Goal: Task Accomplishment & Management: Use online tool/utility

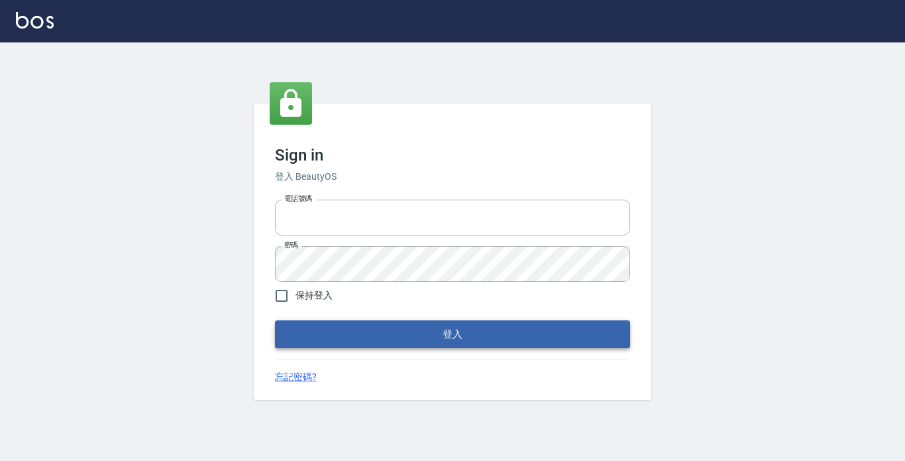
type input "2419711"
click at [394, 330] on button "登入" at bounding box center [452, 334] width 355 height 28
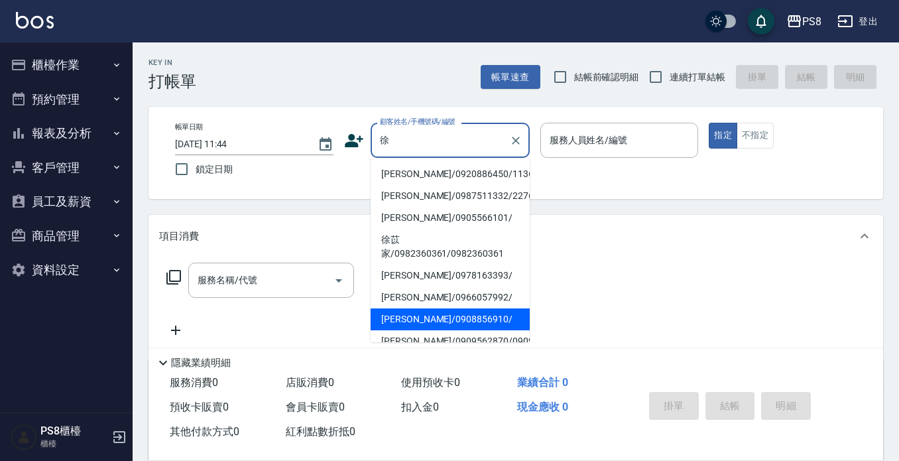
click at [465, 315] on li "[PERSON_NAME]/0908856910/" at bounding box center [449, 319] width 159 height 22
type input "[PERSON_NAME]/0908856910/"
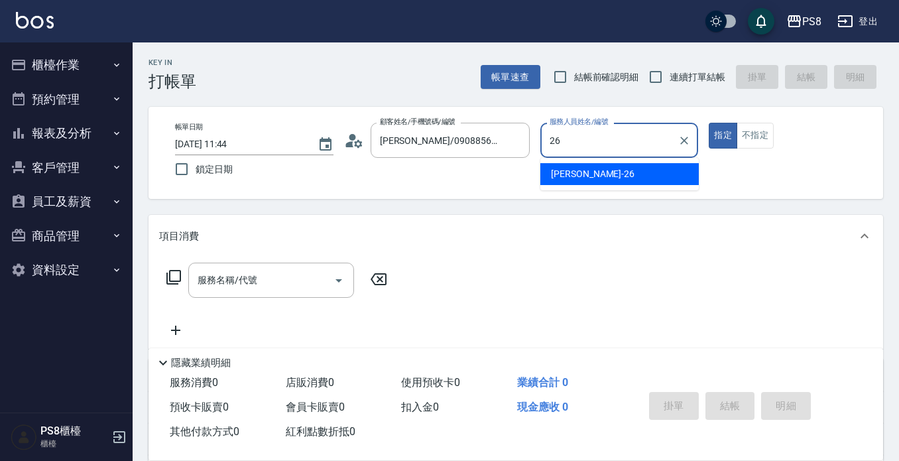
click at [569, 172] on span "苡真 -26" at bounding box center [592, 174] width 83 height 14
type input "苡真-26"
drag, startPoint x: 263, startPoint y: 298, endPoint x: 264, endPoint y: 292, distance: 6.8
click at [263, 298] on div "服務名稱/代號 服務名稱/代號" at bounding box center [277, 300] width 236 height 76
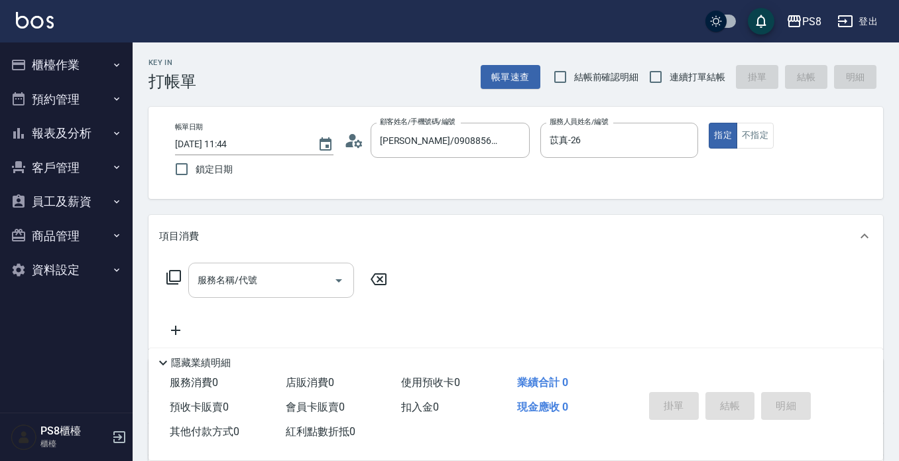
click at [264, 288] on input "服務名稱/代號" at bounding box center [261, 279] width 134 height 23
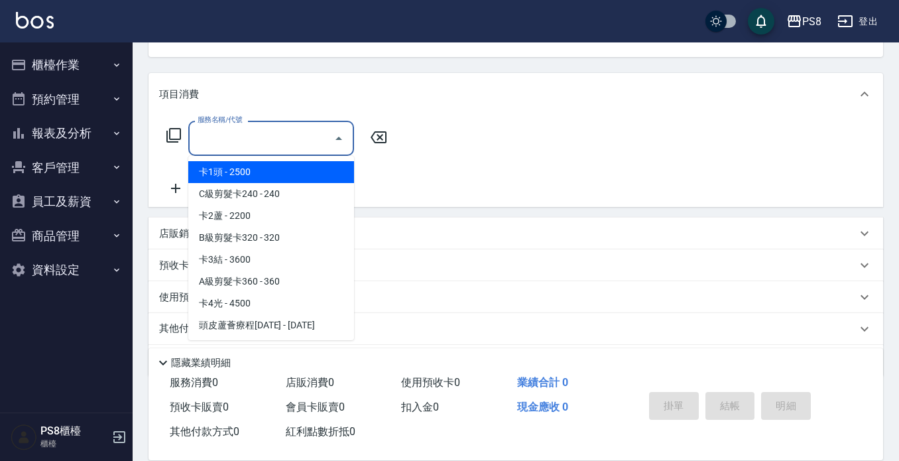
scroll to position [119, 0]
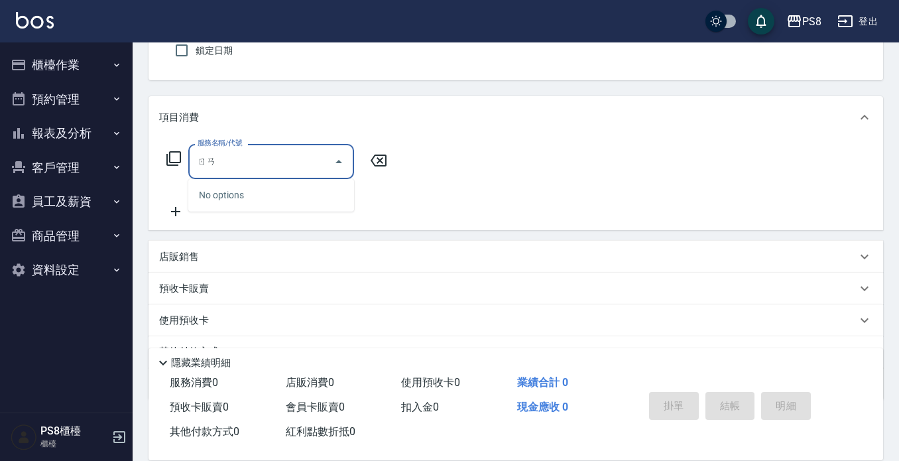
type input "染"
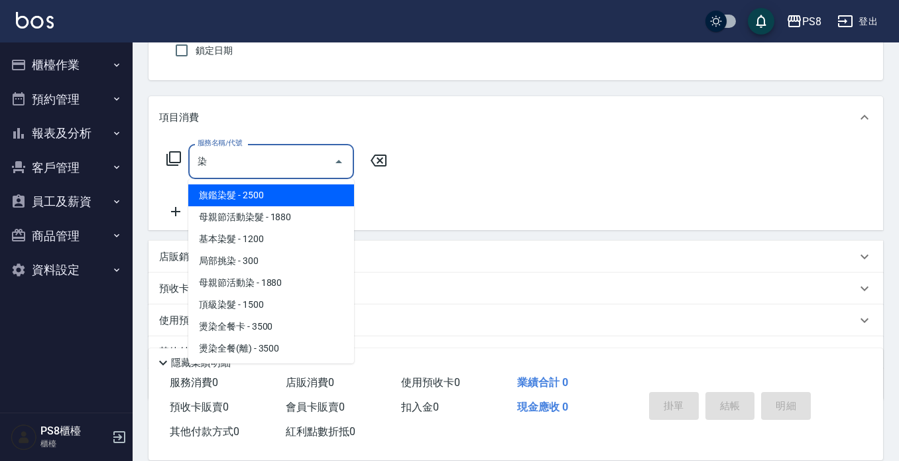
click at [207, 166] on input "染" at bounding box center [261, 161] width 134 height 23
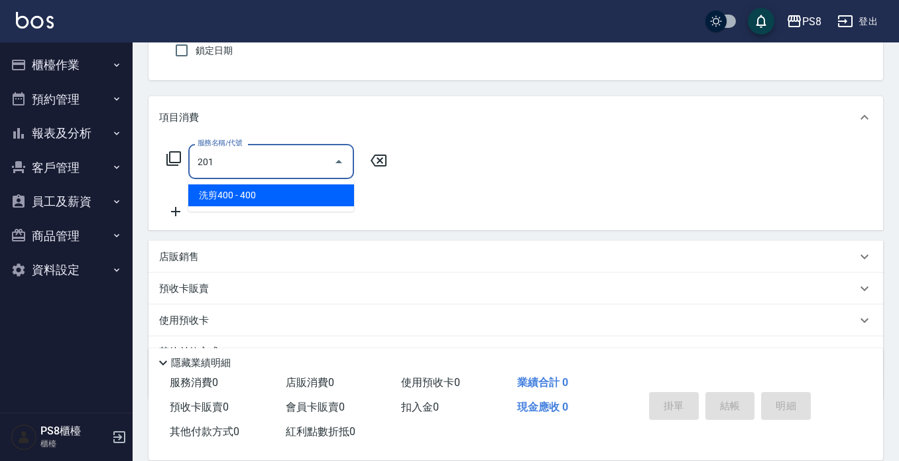
click at [214, 199] on span "洗剪400 - 400" at bounding box center [271, 195] width 166 height 22
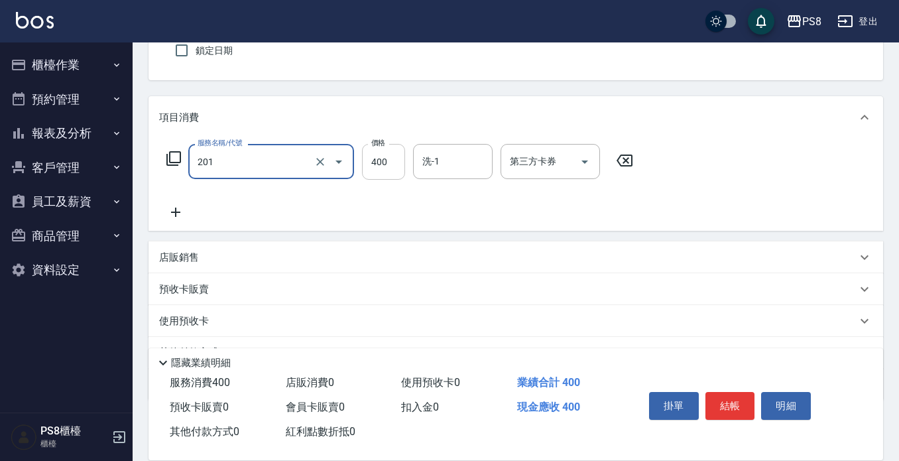
type input "洗剪400(201)"
click at [389, 164] on input "400" at bounding box center [383, 162] width 43 height 36
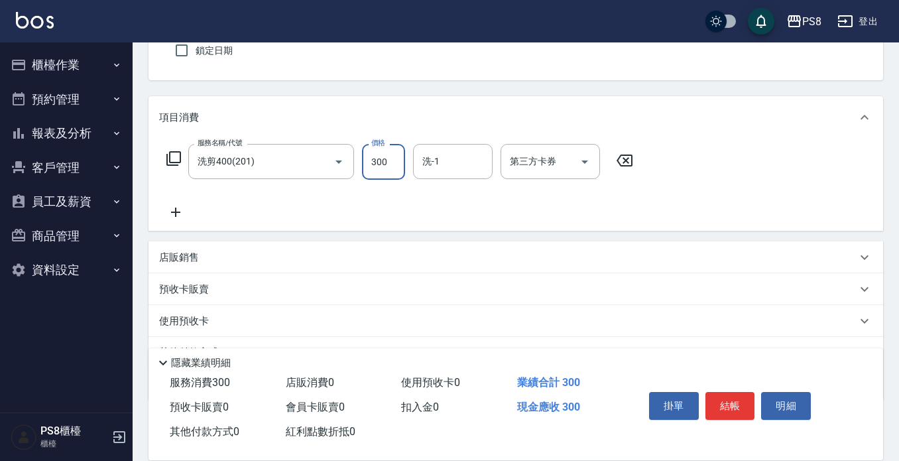
type input "300"
click at [447, 211] on div "服務名稱/代號 洗剪400(201) 服務名稱/代號 價格 300 價格 洗-1 洗-1 第三方卡券 第三方卡券" at bounding box center [400, 182] width 482 height 76
click at [174, 204] on icon at bounding box center [175, 212] width 33 height 16
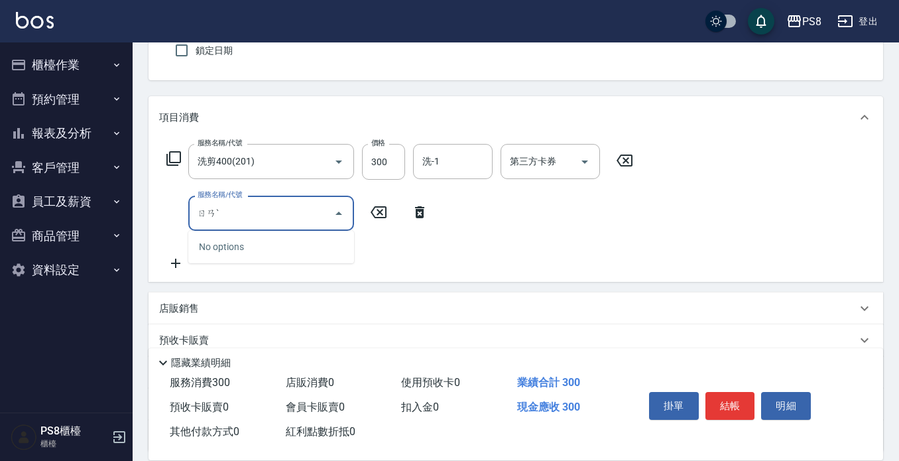
type input "ㄖ"
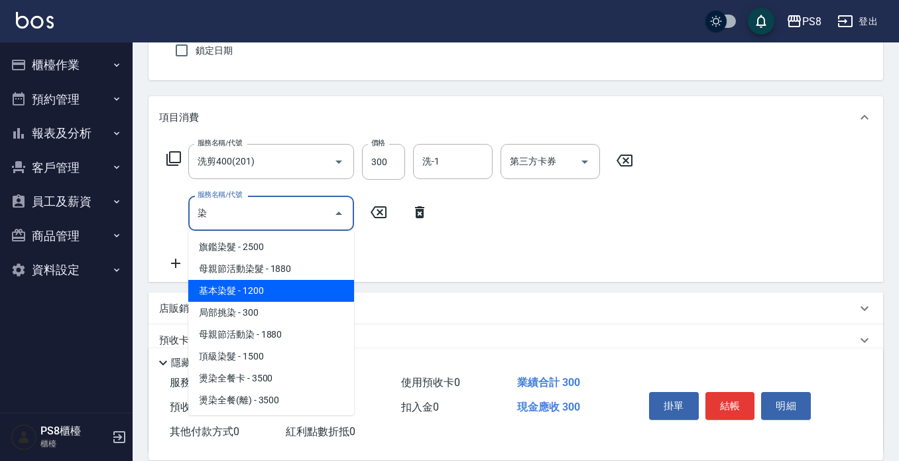
click at [250, 296] on span "基本染髮 - 1200" at bounding box center [271, 291] width 166 height 22
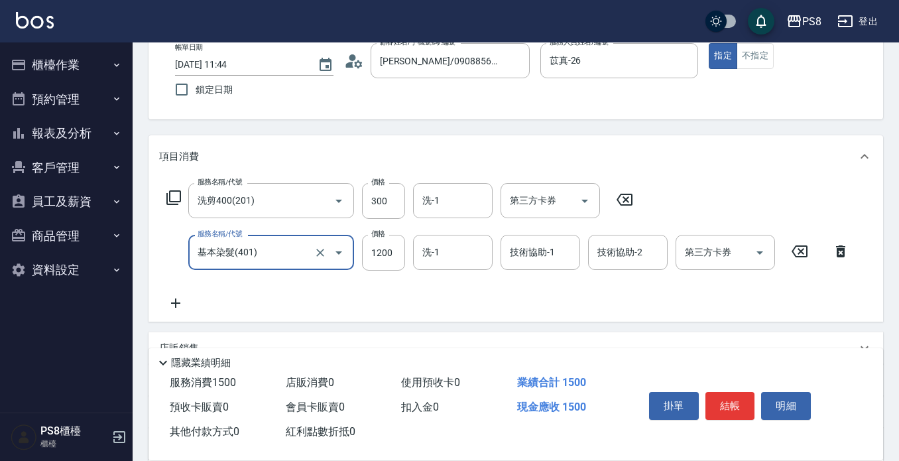
scroll to position [38, 0]
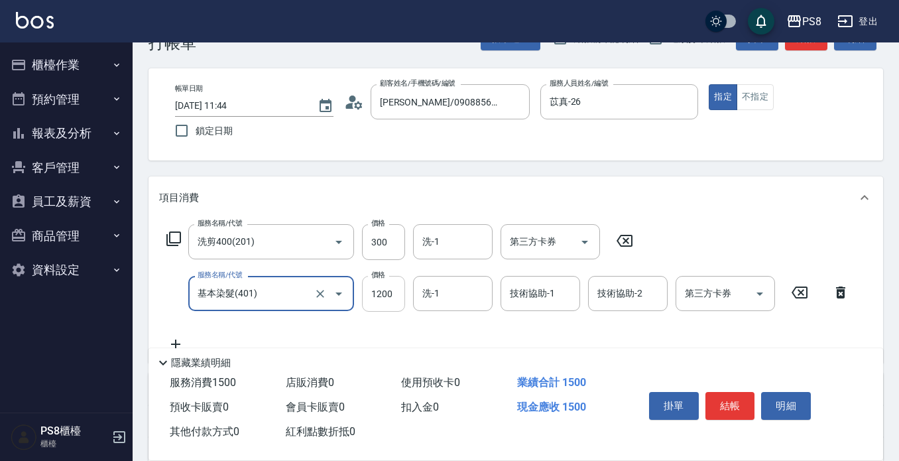
type input "基本染髮(401)"
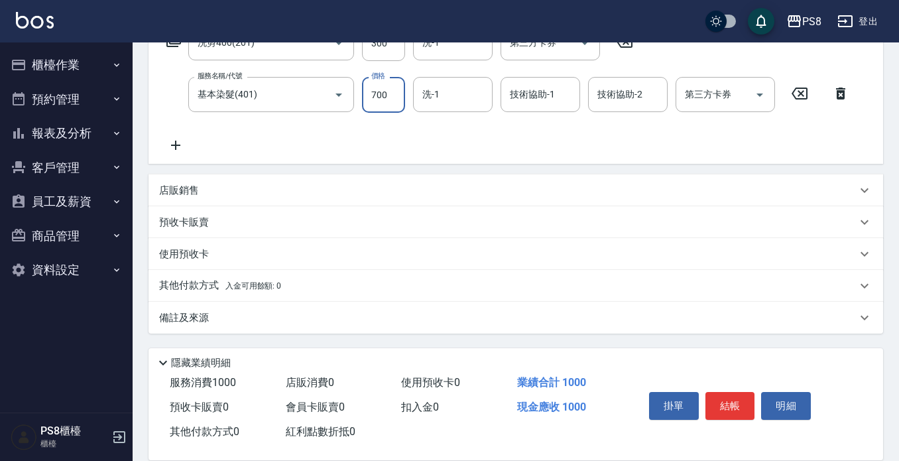
type input "700"
click at [468, 138] on div "服務名稱/代號 洗剪400(201) 服務名稱/代號 價格 300 價格 洗-1 洗-1 第三方卡券 第三方卡券 服務名稱/代號 基本染髮(401) 服務名稱…" at bounding box center [508, 89] width 698 height 128
click at [738, 394] on button "結帳" at bounding box center [730, 406] width 50 height 28
